Goal: Information Seeking & Learning: Find specific page/section

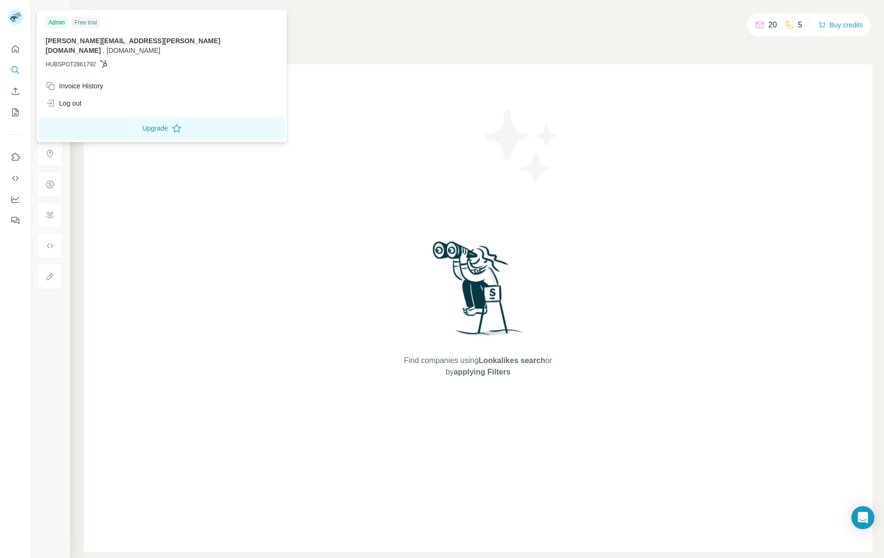
click at [13, 16] on rect at bounding box center [15, 17] width 15 height 15
click at [94, 43] on span "[PERSON_NAME][EMAIL_ADDRESS][PERSON_NAME][DOMAIN_NAME]" at bounding box center [133, 45] width 175 height 17
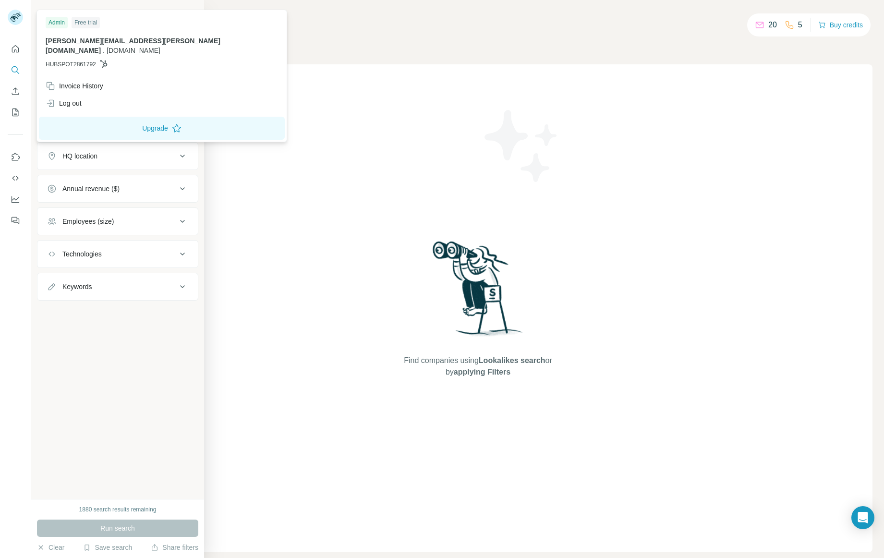
click at [79, 351] on div "New search Hide Company lookalikes Company information Company Industry HQ loca…" at bounding box center [117, 249] width 173 height 499
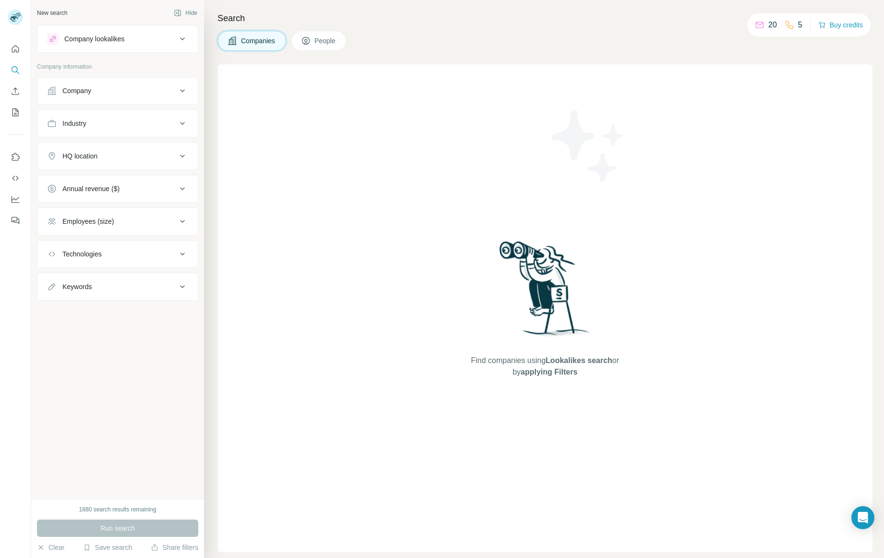
click at [78, 255] on div "Technologies" at bounding box center [81, 254] width 39 height 10
click at [84, 276] on input "text" at bounding box center [117, 277] width 141 height 17
type input "**********"
click at [100, 324] on label "Microsoft SharePoint" at bounding box center [94, 327] width 62 height 12
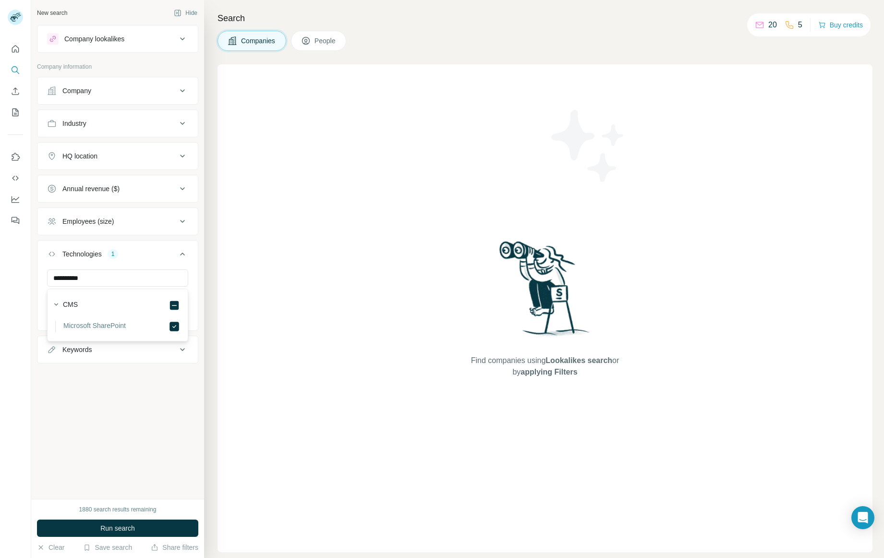
click at [104, 218] on div "Employees (size)" at bounding box center [87, 221] width 51 height 10
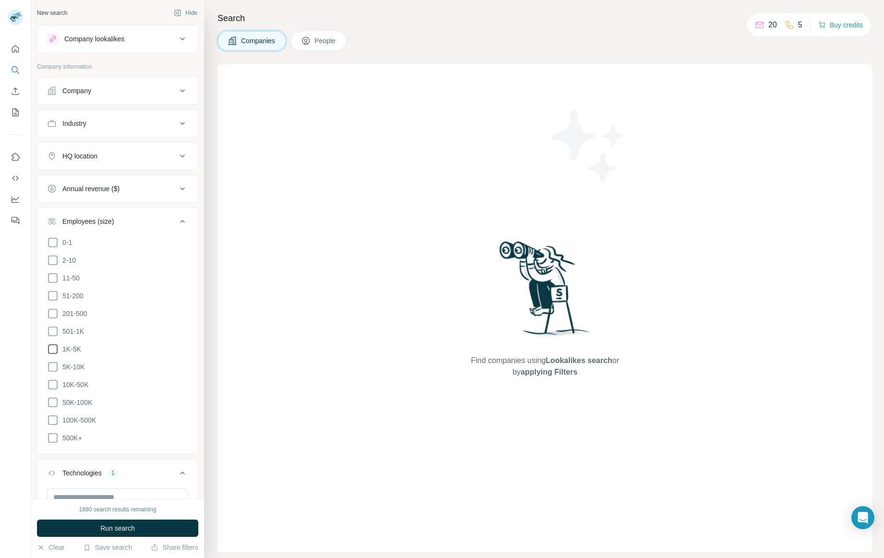
click at [54, 348] on icon at bounding box center [53, 349] width 12 height 12
drag, startPoint x: 53, startPoint y: 364, endPoint x: 55, endPoint y: 369, distance: 5.6
click at [53, 363] on icon at bounding box center [53, 367] width 12 height 12
drag, startPoint x: 55, startPoint y: 380, endPoint x: 51, endPoint y: 384, distance: 5.1
click at [54, 380] on icon at bounding box center [53, 385] width 12 height 12
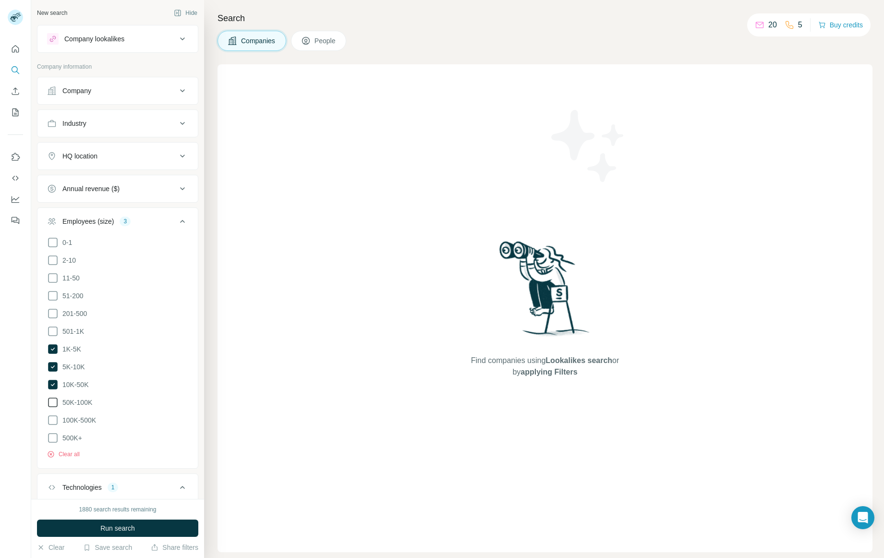
click at [51, 398] on icon at bounding box center [53, 402] width 12 height 12
click at [51, 415] on icon at bounding box center [53, 420] width 12 height 12
click at [53, 415] on icon at bounding box center [53, 420] width 10 height 10
click at [114, 183] on button "Annual revenue ($)" at bounding box center [117, 188] width 160 height 23
click at [51, 278] on icon at bounding box center [53, 281] width 12 height 12
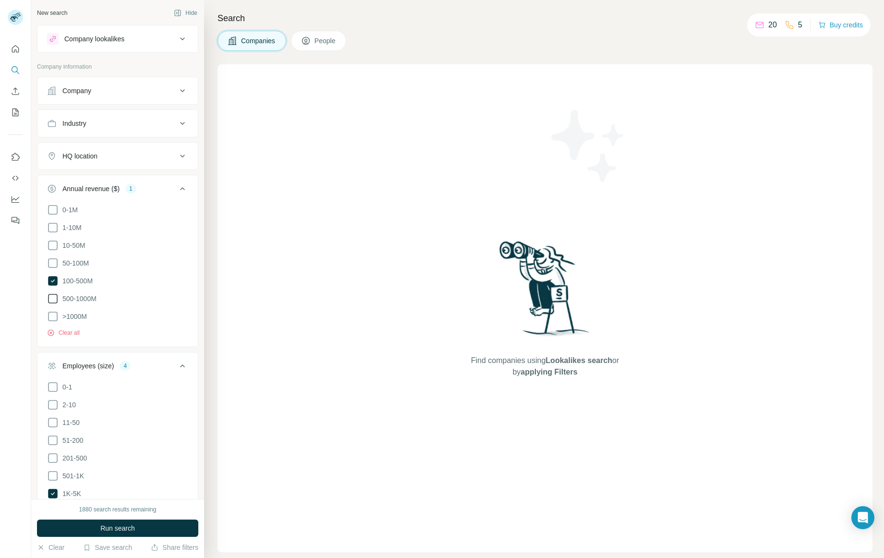
click at [49, 293] on icon at bounding box center [53, 299] width 12 height 12
click at [48, 312] on icon at bounding box center [53, 317] width 12 height 12
click at [145, 153] on div "HQ location" at bounding box center [112, 156] width 130 height 10
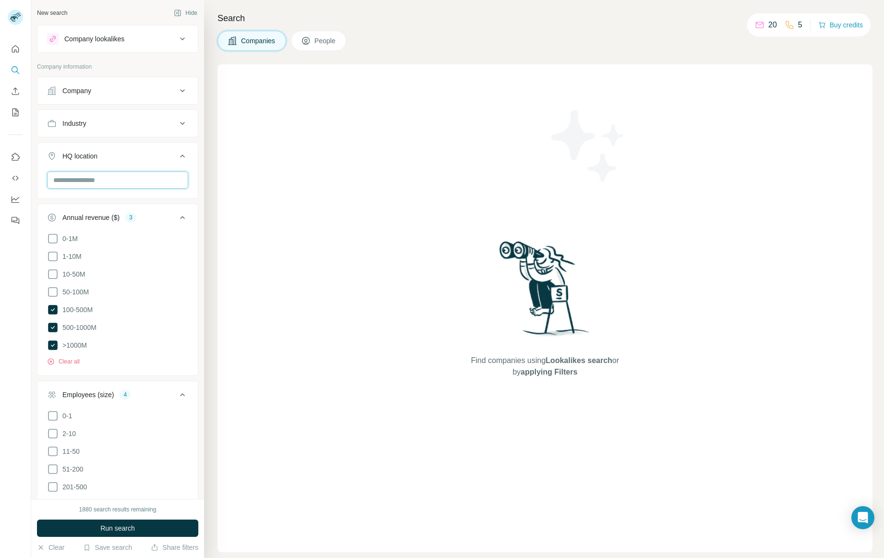
click at [130, 181] on input "text" at bounding box center [117, 179] width 141 height 17
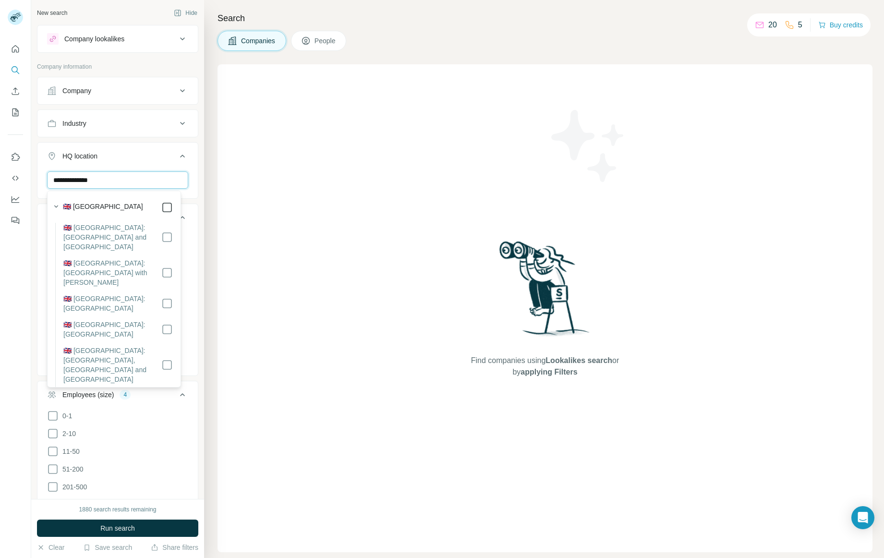
type input "**********"
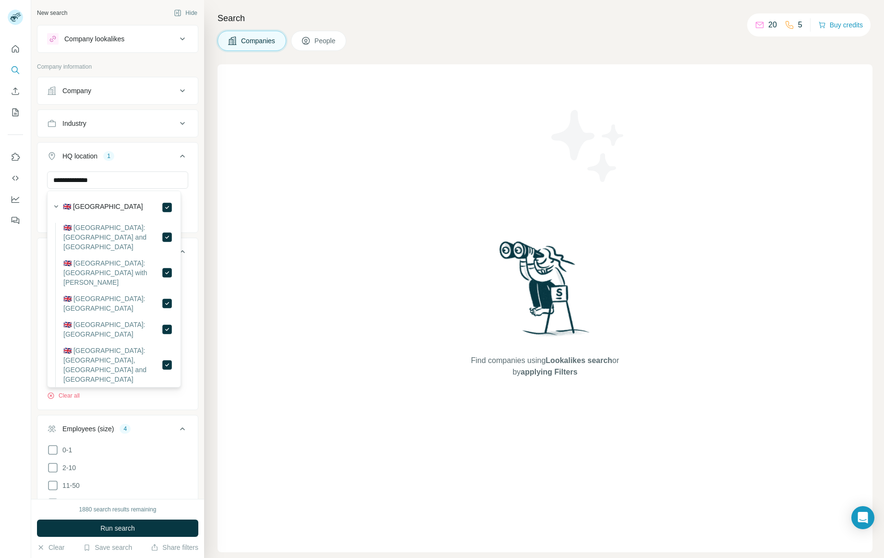
click at [123, 526] on span "Run search" at bounding box center [117, 528] width 35 height 10
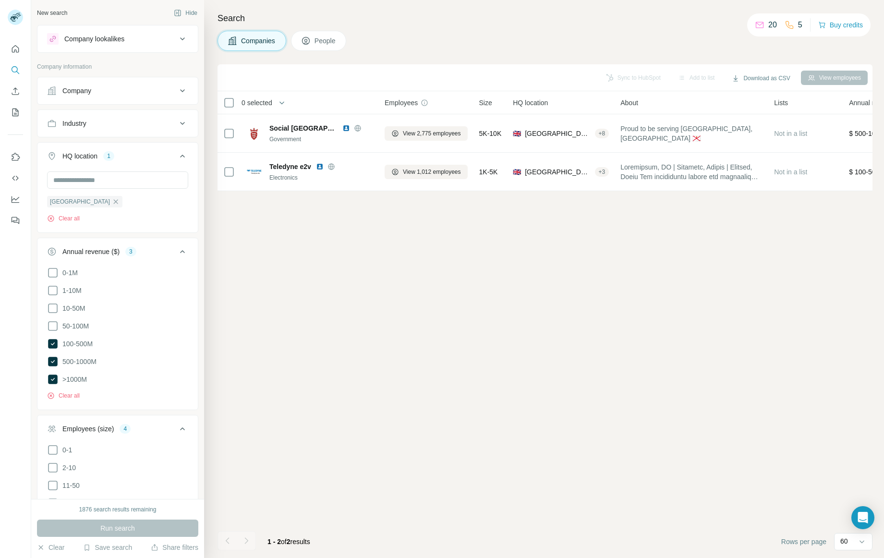
click at [180, 128] on icon at bounding box center [183, 124] width 12 height 12
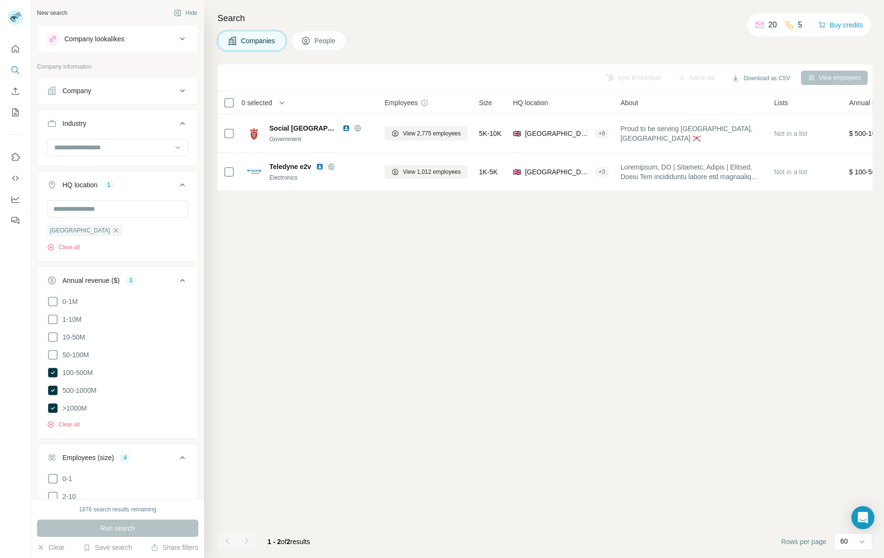
click at [140, 125] on div "Industry" at bounding box center [112, 124] width 130 height 10
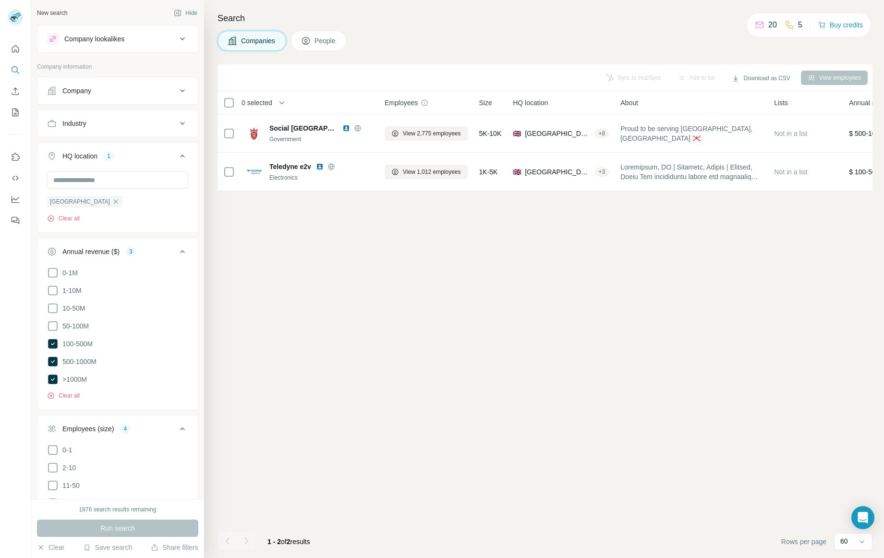
click at [112, 202] on icon "button" at bounding box center [116, 202] width 8 height 8
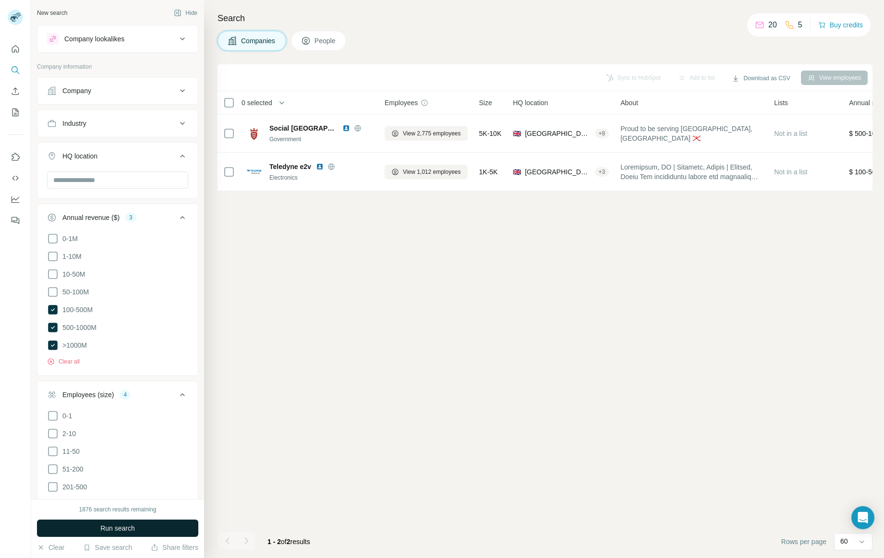
click at [103, 534] on button "Run search" at bounding box center [117, 527] width 161 height 17
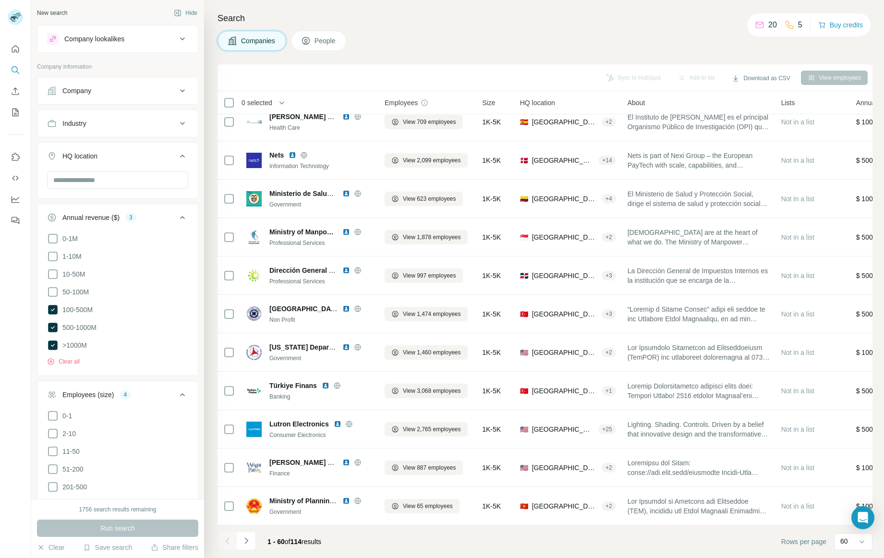
scroll to position [1898, 0]
click at [104, 129] on button "Industry" at bounding box center [117, 123] width 160 height 23
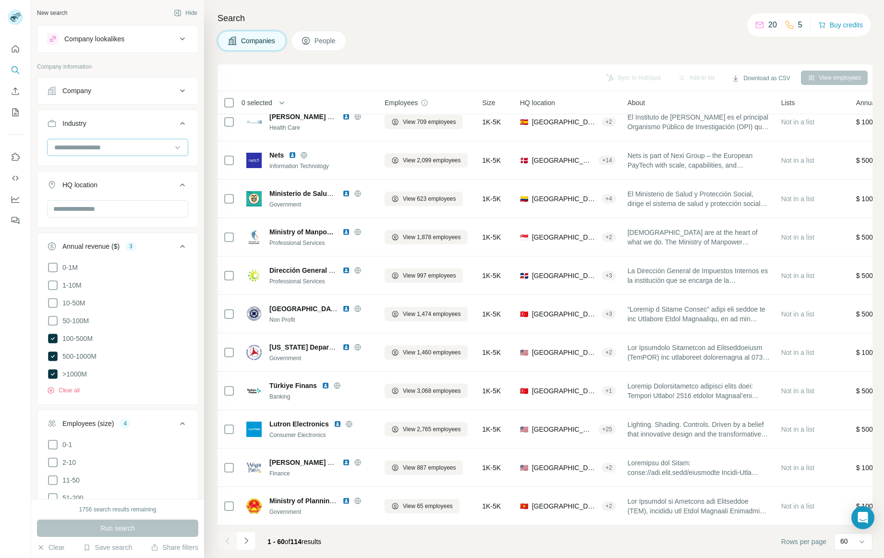
click at [101, 142] on input at bounding box center [112, 147] width 119 height 11
type input "**********"
click at [72, 171] on p "Government" at bounding box center [73, 169] width 37 height 10
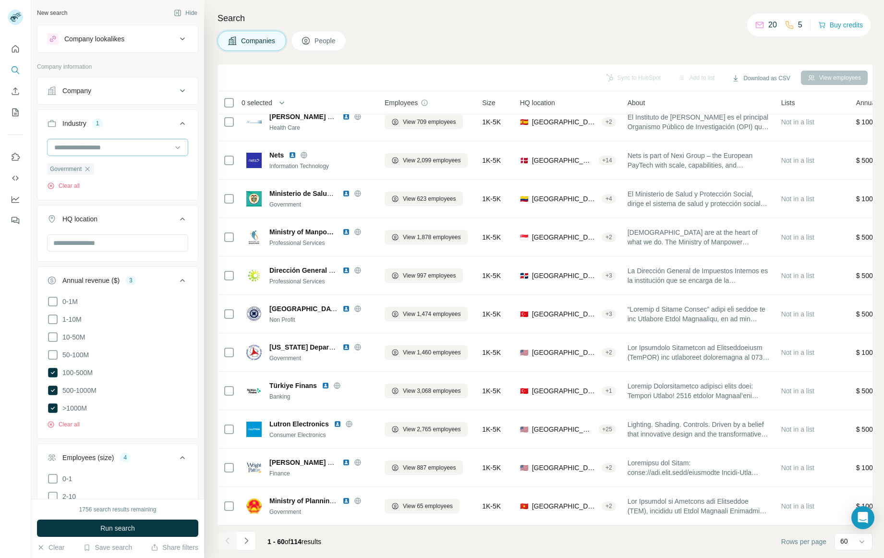
click at [112, 145] on input at bounding box center [112, 147] width 119 height 11
type input "**********"
drag, startPoint x: 116, startPoint y: 148, endPoint x: 37, endPoint y: 152, distance: 78.3
click at [51, 148] on div "**********" at bounding box center [117, 147] width 141 height 17
click at [85, 144] on input at bounding box center [112, 147] width 119 height 11
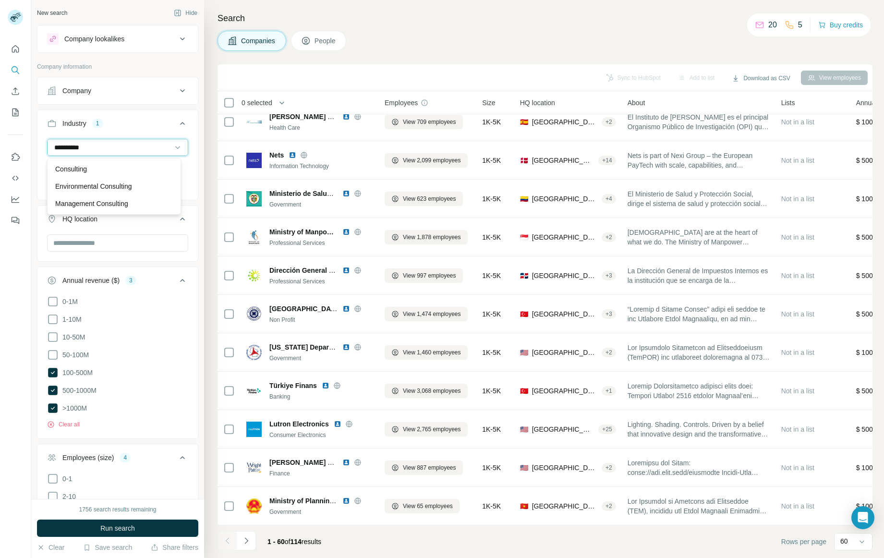
type input "**********"
click at [84, 169] on p "Consulting" at bounding box center [71, 169] width 32 height 10
click at [160, 181] on div "Government Consulting Clear all" at bounding box center [117, 164] width 141 height 51
click at [119, 528] on span "Run search" at bounding box center [117, 528] width 35 height 10
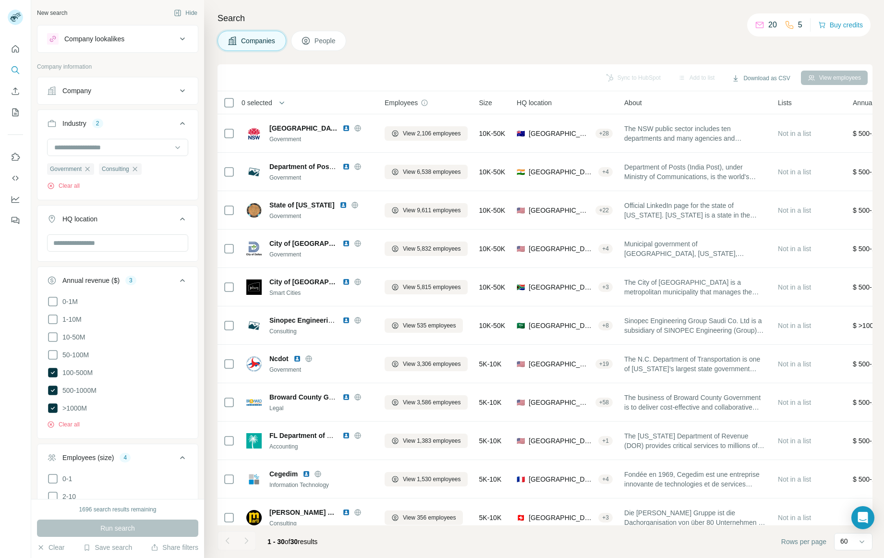
click at [139, 168] on icon "button" at bounding box center [135, 169] width 8 height 8
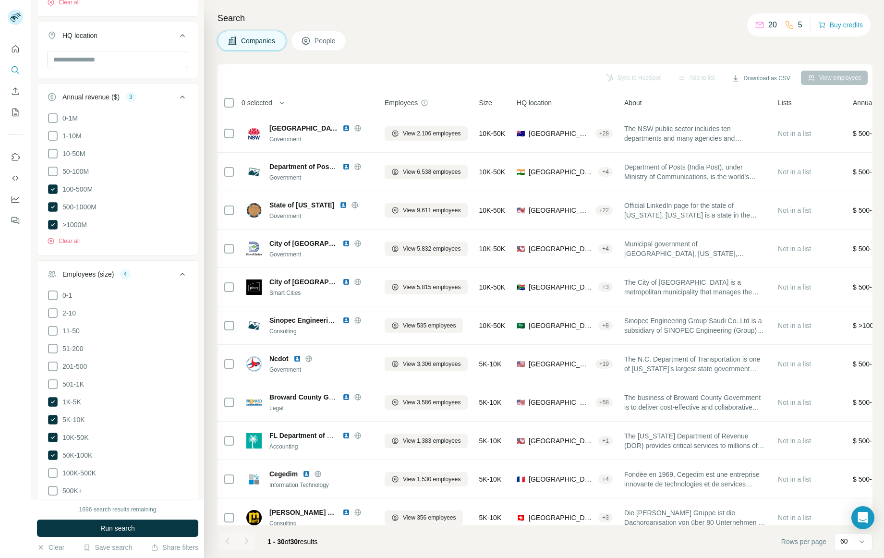
scroll to position [234, 0]
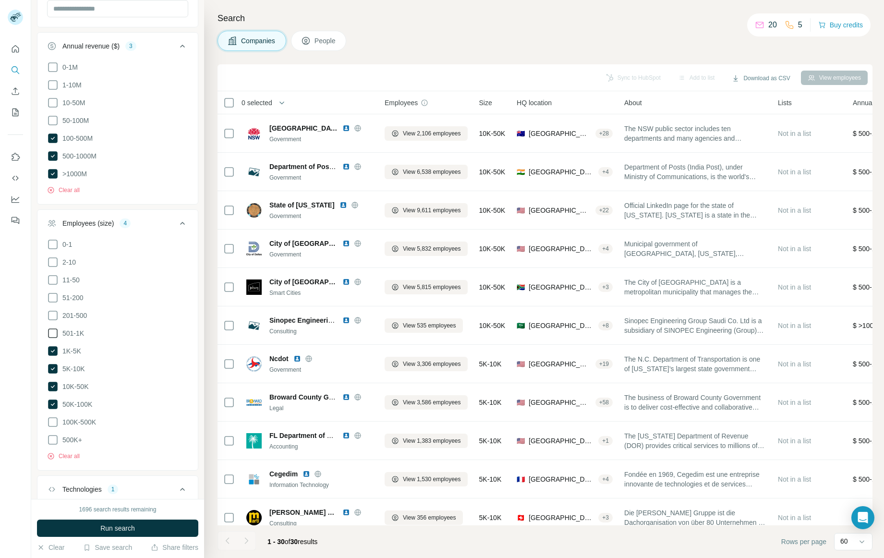
click at [56, 330] on icon at bounding box center [53, 333] width 12 height 12
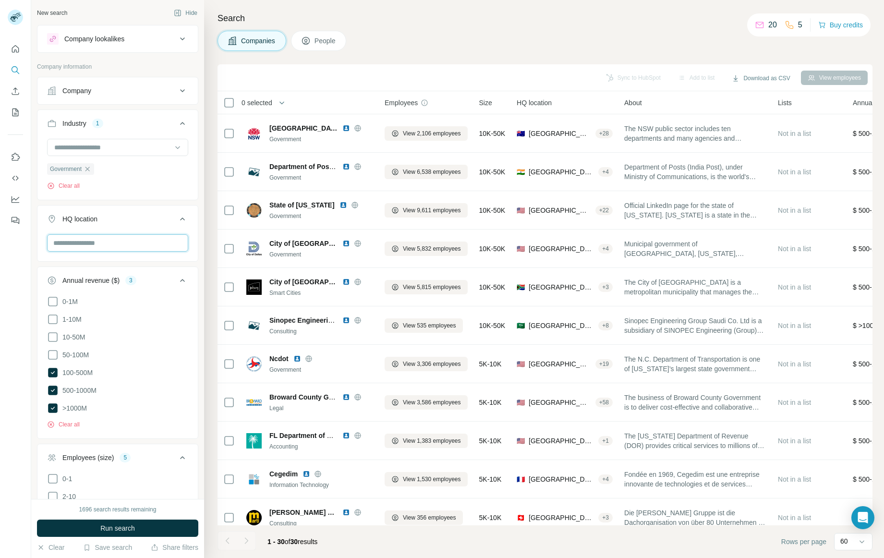
click at [142, 249] on input "text" at bounding box center [117, 242] width 141 height 17
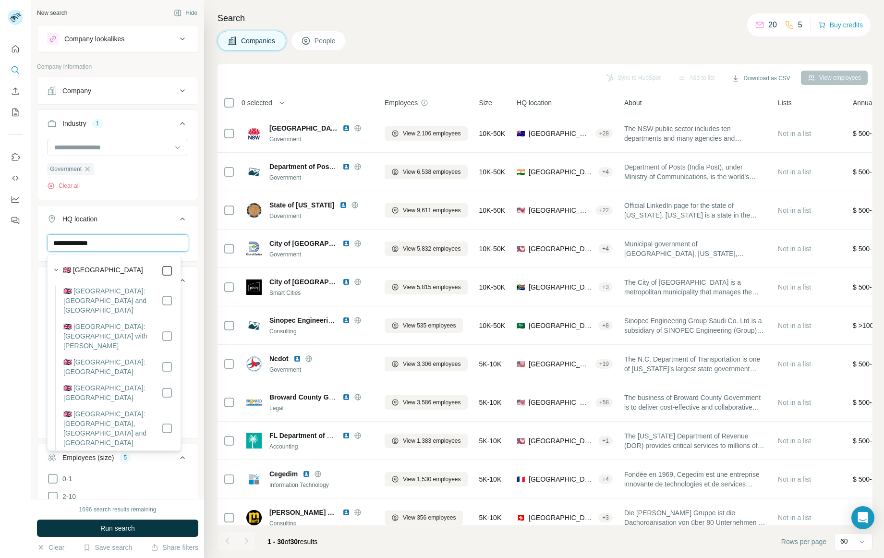
type input "**********"
click at [128, 528] on span "Run search" at bounding box center [117, 528] width 35 height 10
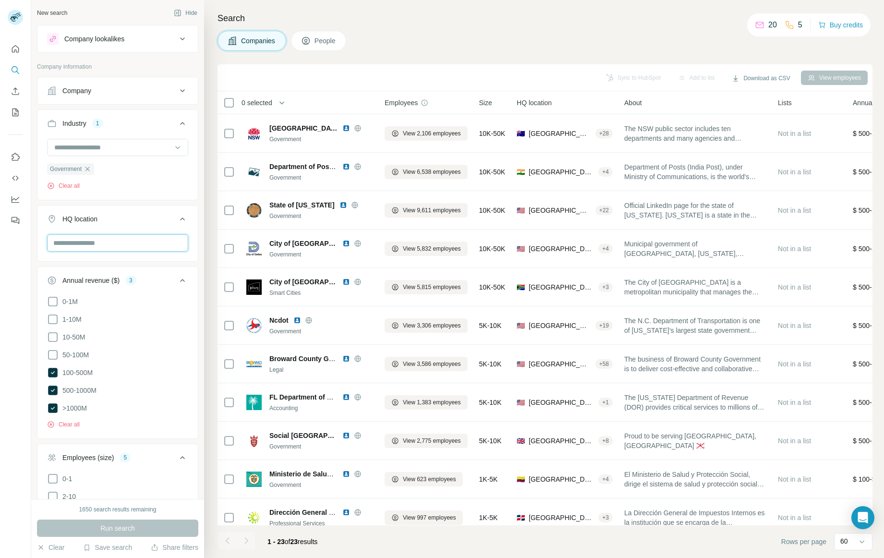
click at [118, 244] on input "text" at bounding box center [117, 242] width 141 height 17
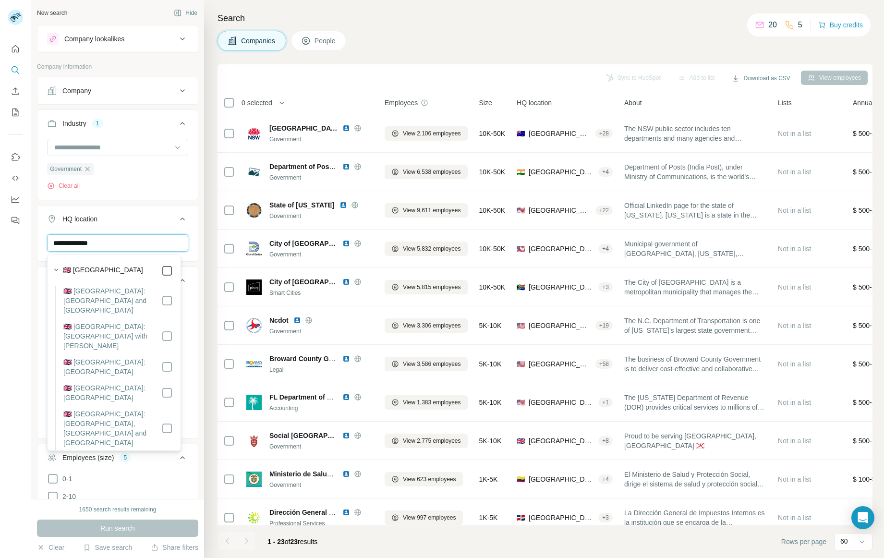
type input "**********"
click at [127, 240] on input "**********" at bounding box center [117, 242] width 141 height 17
click at [126, 241] on input "**********" at bounding box center [117, 242] width 141 height 17
click at [108, 272] on label "🇬🇧 [GEOGRAPHIC_DATA]" at bounding box center [103, 271] width 80 height 12
click at [108, 270] on label "🇬🇧 [GEOGRAPHIC_DATA]" at bounding box center [103, 271] width 80 height 12
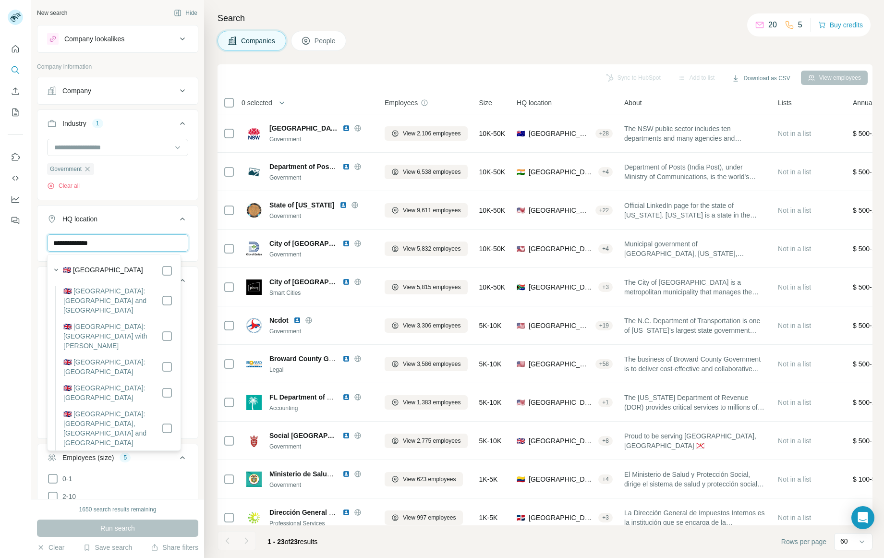
click at [160, 247] on input "**********" at bounding box center [117, 242] width 141 height 17
click at [139, 240] on input "**********" at bounding box center [117, 242] width 141 height 17
click at [104, 243] on input "**********" at bounding box center [117, 242] width 141 height 17
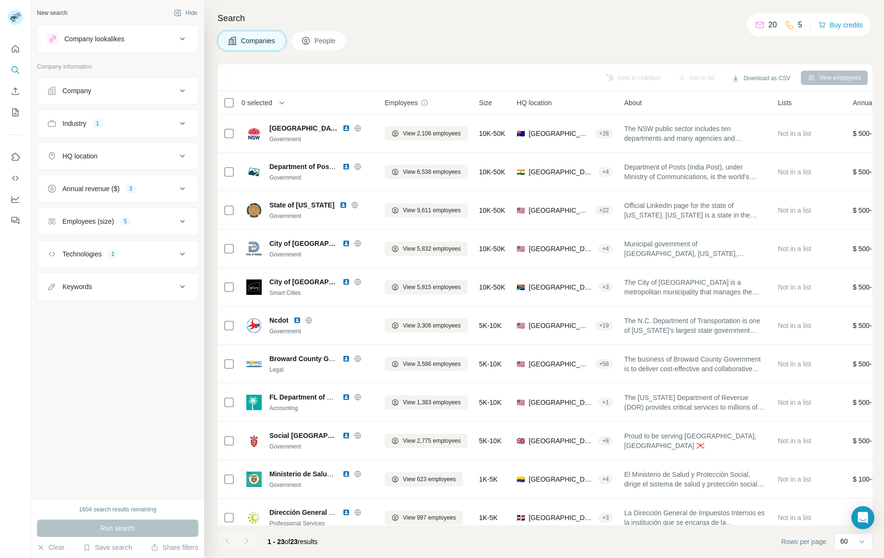
click at [83, 286] on div "Keywords" at bounding box center [76, 287] width 29 height 10
click at [86, 160] on button "HQ location" at bounding box center [117, 155] width 160 height 23
click at [84, 181] on input "text" at bounding box center [117, 179] width 141 height 17
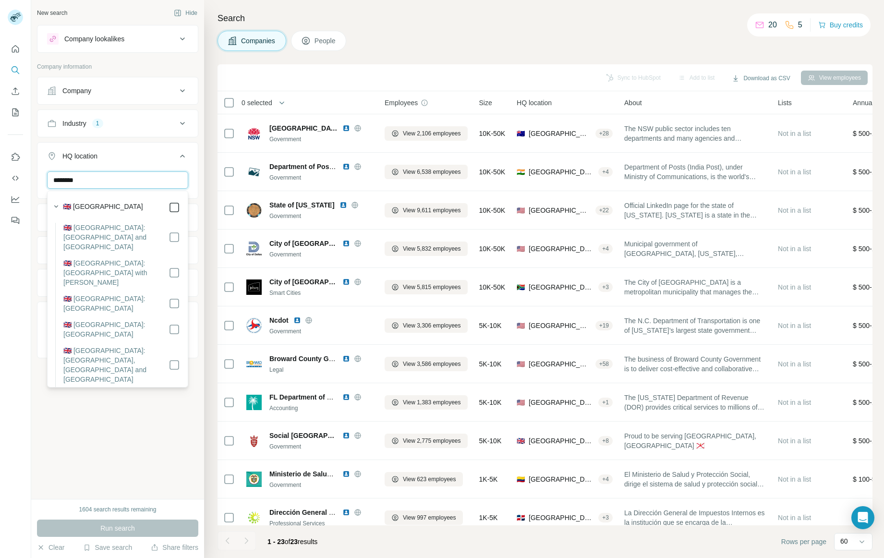
type input "********"
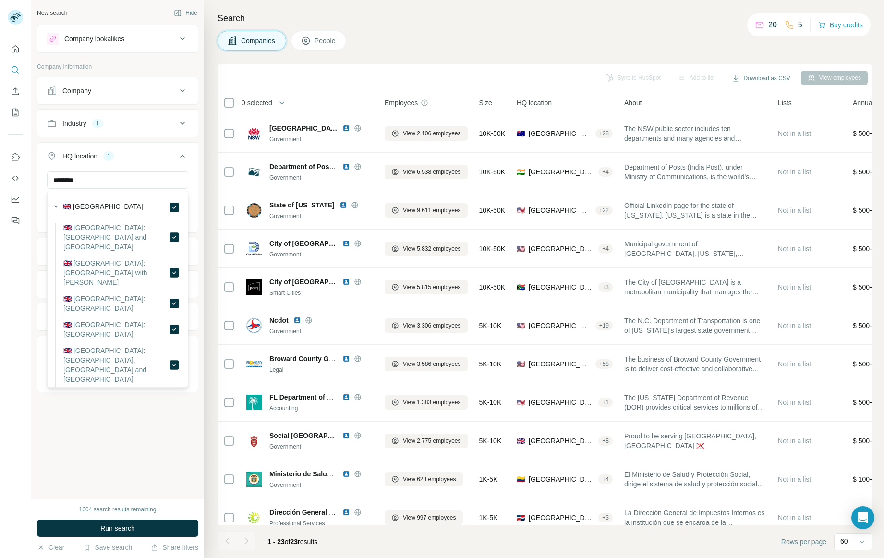
click at [119, 528] on span "Run search" at bounding box center [117, 528] width 35 height 10
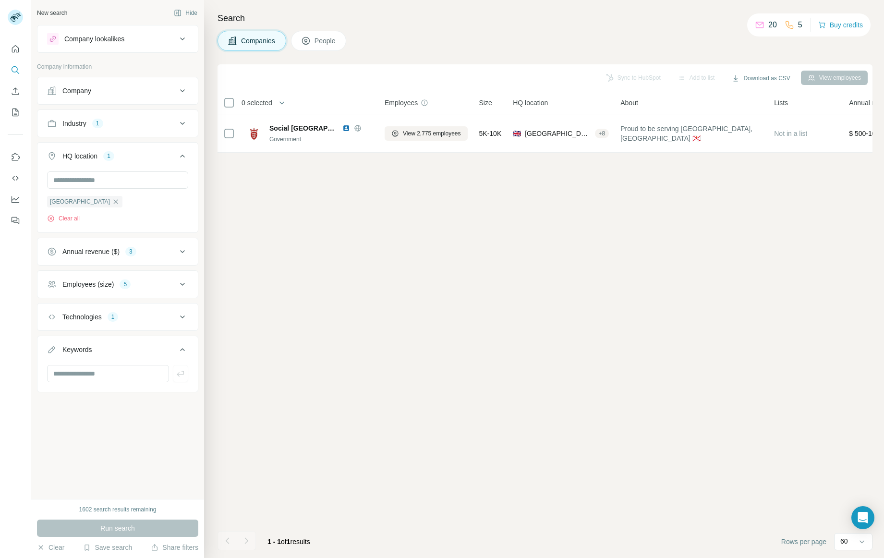
click at [184, 251] on icon at bounding box center [183, 252] width 12 height 12
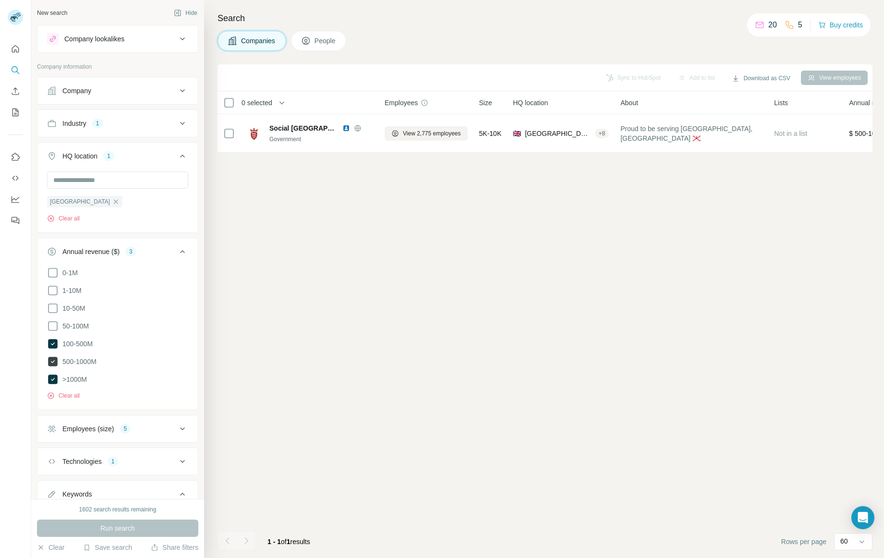
click at [52, 359] on icon at bounding box center [53, 362] width 10 height 10
click at [54, 376] on icon at bounding box center [53, 379] width 10 height 10
click at [53, 339] on icon at bounding box center [53, 344] width 10 height 10
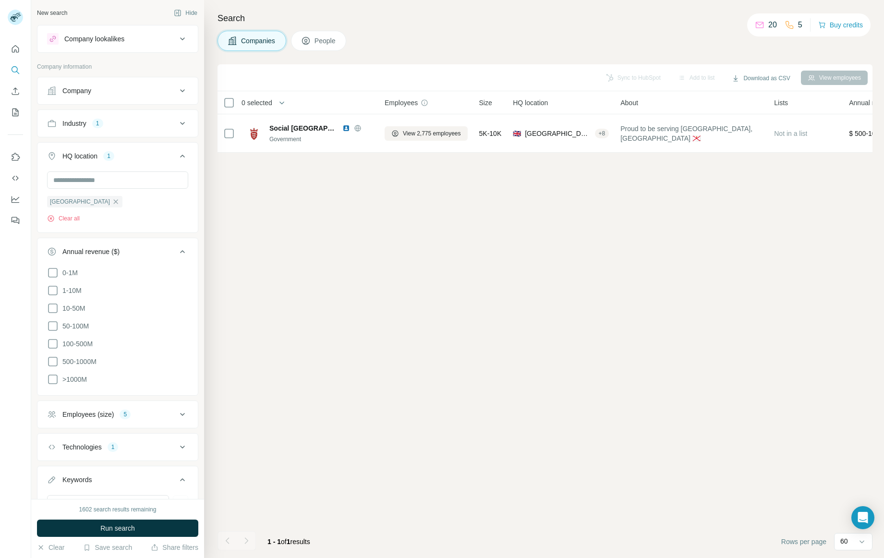
click at [177, 121] on icon at bounding box center [183, 124] width 12 height 12
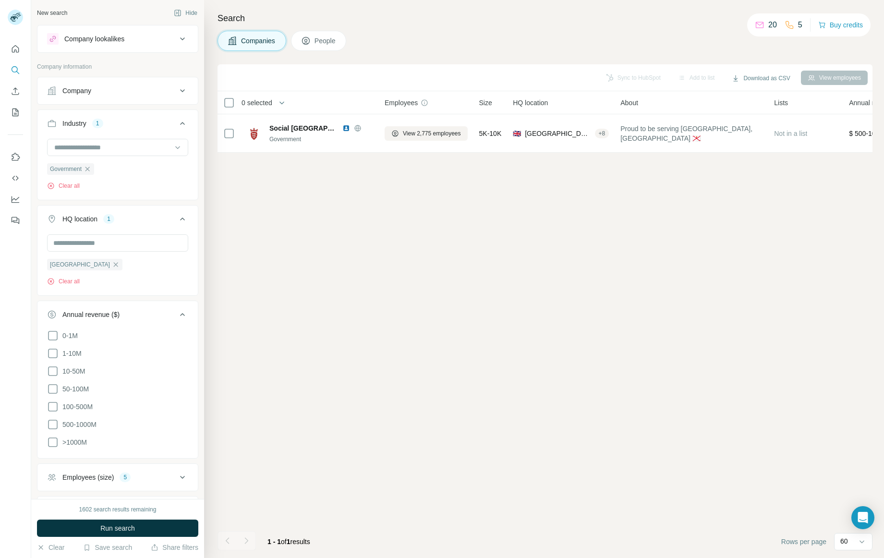
click at [177, 477] on icon at bounding box center [183, 477] width 12 height 12
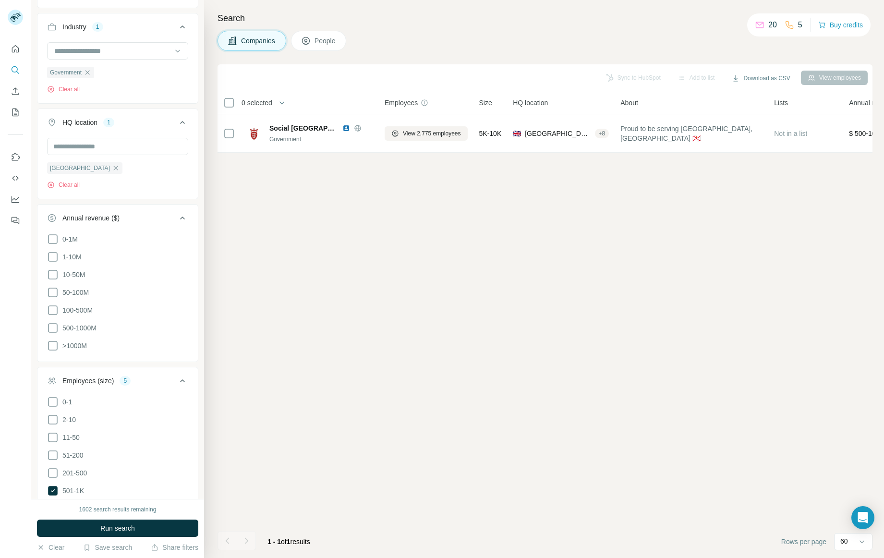
scroll to position [174, 0]
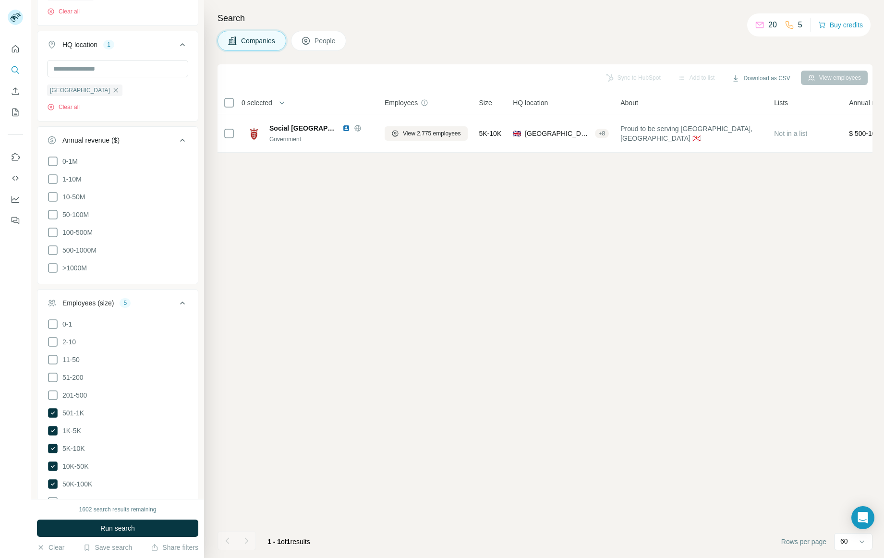
drag, startPoint x: 55, startPoint y: 429, endPoint x: 54, endPoint y: 436, distance: 7.3
click at [55, 427] on icon at bounding box center [53, 431] width 10 height 10
drag, startPoint x: 52, startPoint y: 444, endPoint x: 50, endPoint y: 449, distance: 5.5
click at [52, 444] on icon at bounding box center [53, 449] width 10 height 10
click at [50, 461] on icon at bounding box center [53, 466] width 10 height 10
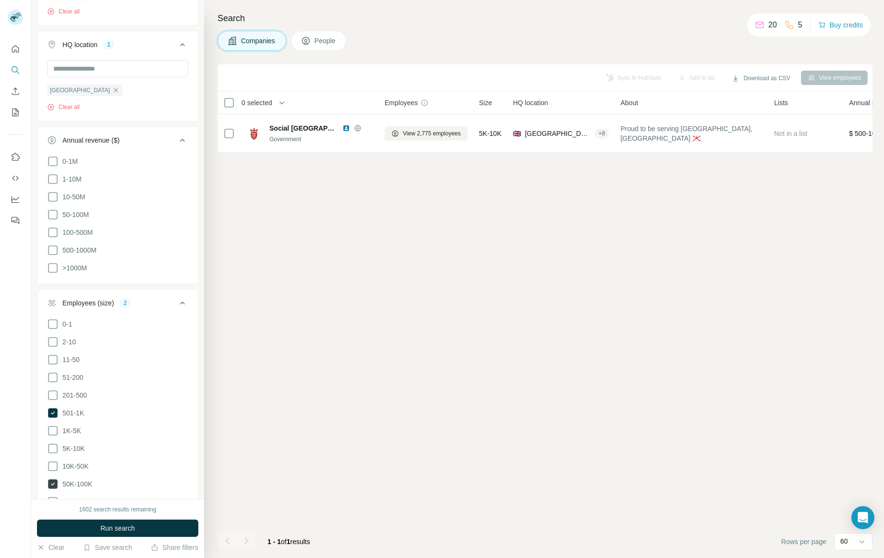
click at [58, 480] on icon at bounding box center [53, 484] width 12 height 12
click at [57, 412] on icon at bounding box center [53, 413] width 10 height 10
click at [118, 530] on span "Run search" at bounding box center [117, 528] width 35 height 10
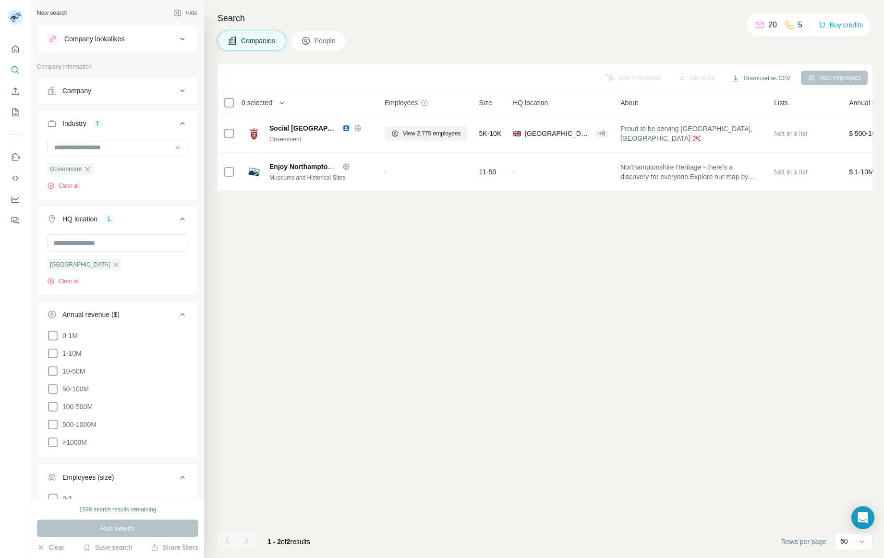
click at [177, 90] on icon at bounding box center [183, 91] width 12 height 12
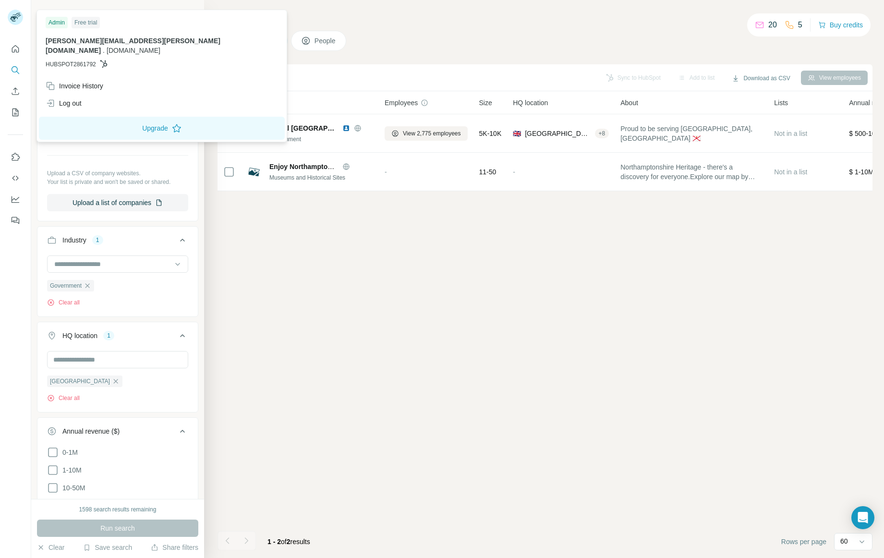
click at [15, 15] on rect at bounding box center [15, 17] width 15 height 15
click at [60, 20] on div "Admin" at bounding box center [57, 23] width 22 height 12
click at [17, 46] on icon "Quick start" at bounding box center [16, 49] width 10 height 10
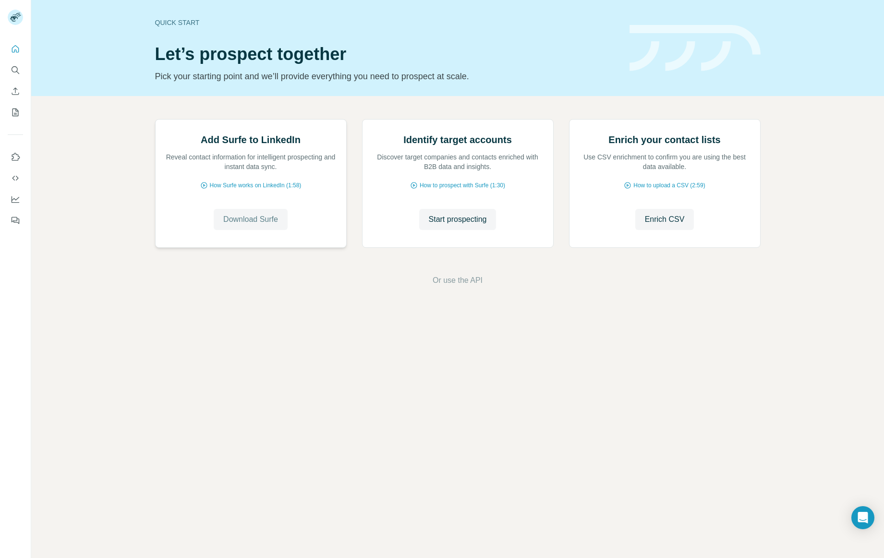
click at [252, 225] on span "Download Surfe" at bounding box center [250, 220] width 55 height 12
